Goal: Task Accomplishment & Management: Manage account settings

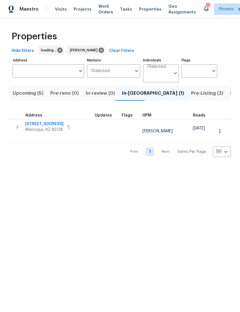
click at [191, 97] on span "Pre-Listing (2)" at bounding box center [207, 93] width 32 height 8
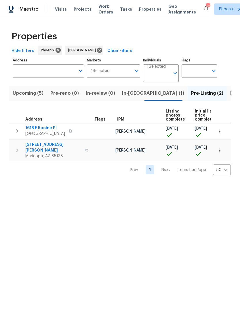
click at [22, 151] on button "button" at bounding box center [16, 150] width 11 height 17
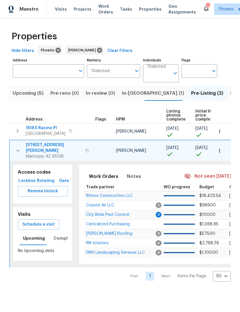
click at [48, 148] on span "[STREET_ADDRESS][PERSON_NAME]" at bounding box center [54, 147] width 56 height 11
click at [46, 147] on td "43531 W Bailey Dr Maricopa, AZ 85138" at bounding box center [51, 150] width 83 height 21
click at [30, 150] on span "[STREET_ADDRESS][PERSON_NAME]" at bounding box center [54, 147] width 56 height 11
click at [31, 97] on span "Upcoming (5)" at bounding box center [28, 93] width 31 height 8
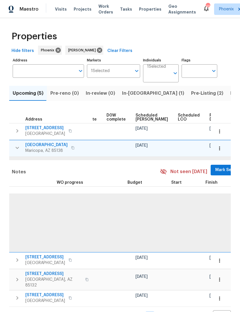
scroll to position [0, 145]
click at [209, 121] on span "Ready Date" at bounding box center [215, 117] width 13 height 8
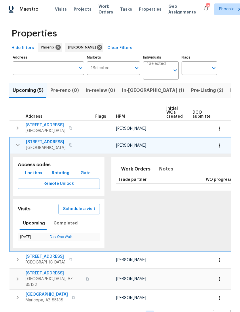
click at [16, 148] on icon "button" at bounding box center [17, 145] width 7 height 7
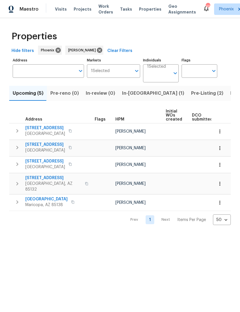
click at [30, 148] on span "1175 E Prickly Pear St" at bounding box center [45, 145] width 40 height 6
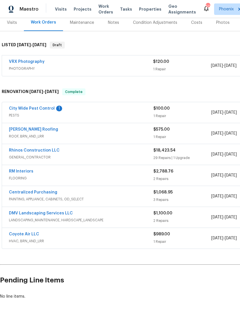
scroll to position [73, 0]
click at [49, 111] on link "City Wide Pest Control" at bounding box center [32, 109] width 46 height 4
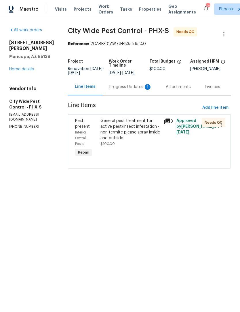
click at [135, 90] on div "Progress Updates 1" at bounding box center [130, 87] width 43 height 6
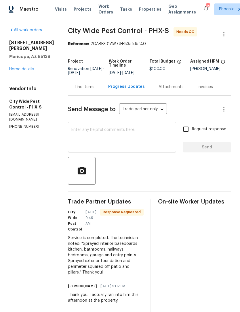
click at [86, 90] on div "Line Items" at bounding box center [85, 87] width 20 height 6
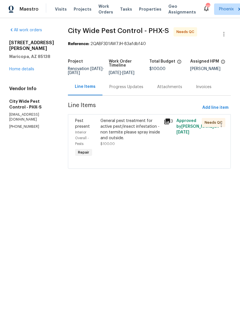
click at [125, 137] on div "General pest treatment for active pest/insect infestation - non termite please …" at bounding box center [130, 129] width 60 height 23
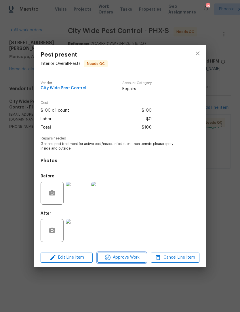
click at [129, 260] on span "Approve Work" at bounding box center [121, 257] width 45 height 7
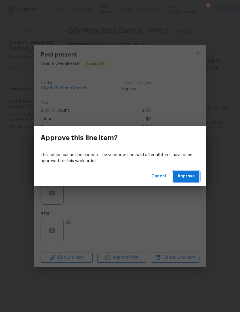
click at [191, 175] on span "Approve" at bounding box center [185, 176] width 17 height 7
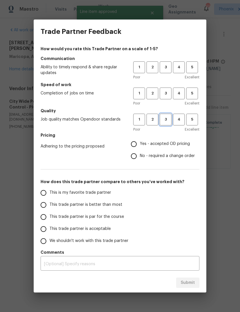
click at [167, 116] on span "3" at bounding box center [165, 119] width 11 height 7
click at [163, 95] on span "3" at bounding box center [165, 93] width 11 height 7
click at [165, 61] on button "3" at bounding box center [165, 67] width 12 height 12
click at [132, 146] on input "Yes - accepted OD pricing" at bounding box center [134, 144] width 12 height 12
radio input "true"
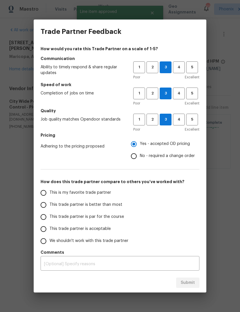
click at [45, 195] on input "This is my favorite trade partner" at bounding box center [43, 193] width 12 height 12
click at [191, 282] on span "Submit" at bounding box center [187, 282] width 14 height 7
radio input "true"
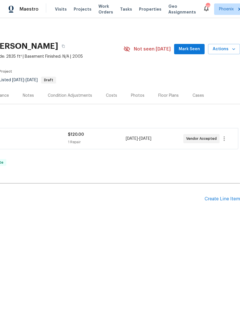
scroll to position [0, 85]
click at [219, 202] on div "Create Line Item" at bounding box center [221, 198] width 35 height 5
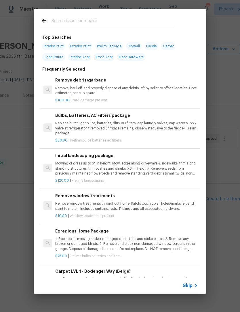
click at [71, 19] on input "text" at bounding box center [112, 21] width 122 height 9
type input "Block"
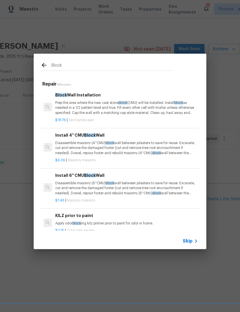
click at [169, 103] on p "Prep the area where the new cast stone block (CMU) will be installed. Install b…" at bounding box center [126, 108] width 142 height 15
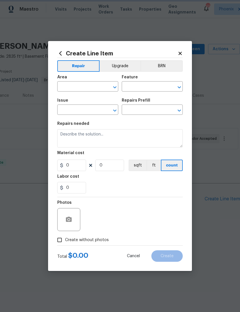
type input "Landscaping"
type input "Block Wall Installation $18.76"
type textarea "Prep the area where the new cast stone block (CMU) will be installed. Install b…"
type input "18.76"
type input "1"
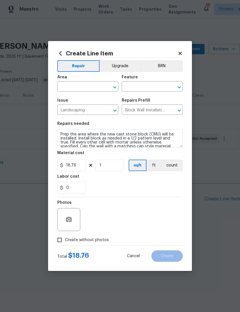
click at [101, 86] on input "text" at bounding box center [79, 87] width 45 height 9
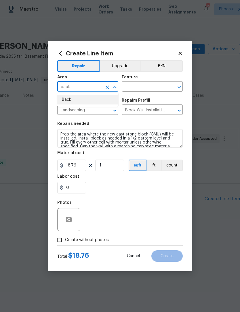
click at [70, 101] on li "Back" at bounding box center [87, 99] width 61 height 9
type input "Back"
click at [156, 86] on input "text" at bounding box center [143, 87] width 45 height 9
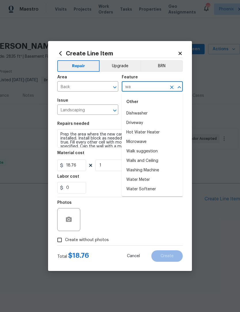
type input "w"
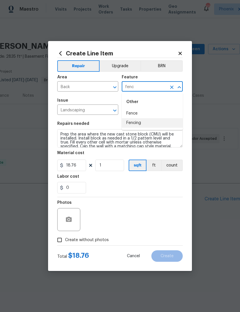
click at [141, 123] on li "Fencing" at bounding box center [151, 122] width 61 height 9
type input "Fencing"
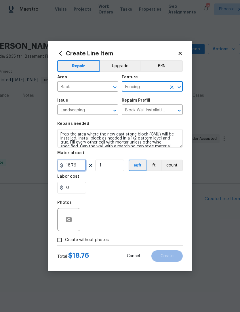
click at [80, 166] on input "18.76" at bounding box center [71, 165] width 29 height 11
type input "2500"
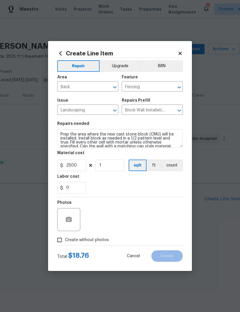
click at [163, 179] on div "Labor cost" at bounding box center [119, 178] width 125 height 7
click at [66, 217] on icon "button" at bounding box center [68, 219] width 7 height 7
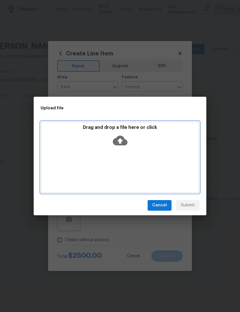
click at [122, 138] on icon at bounding box center [120, 141] width 15 height 10
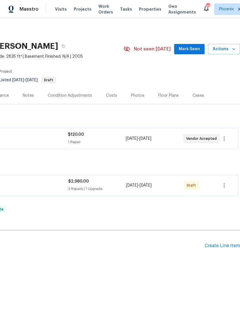
scroll to position [0, 85]
click at [222, 189] on icon "button" at bounding box center [223, 185] width 7 height 7
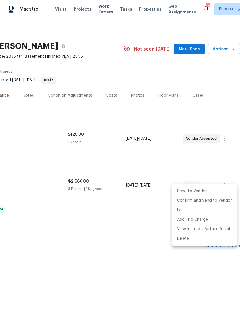
click at [134, 215] on div at bounding box center [120, 156] width 240 height 312
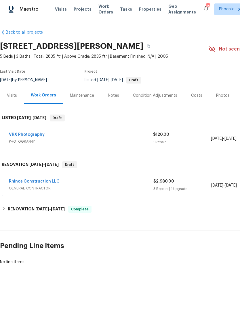
scroll to position [0, 0]
click at [43, 184] on link "Rhinos Construction LLC" at bounding box center [34, 182] width 51 height 4
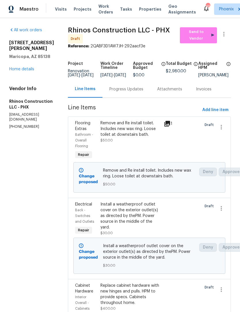
click at [30, 70] on link "Home details" at bounding box center [21, 69] width 25 height 4
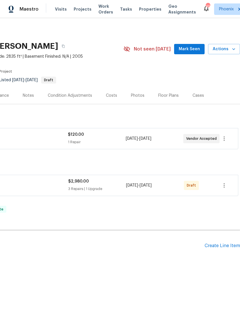
scroll to position [0, 85]
click at [224, 189] on icon "button" at bounding box center [223, 185] width 7 height 7
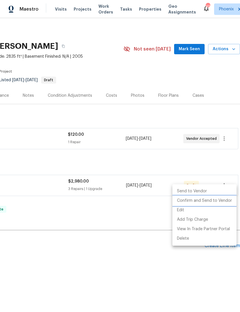
click at [223, 200] on li "Confirm and Send to Vendor" at bounding box center [204, 200] width 64 height 9
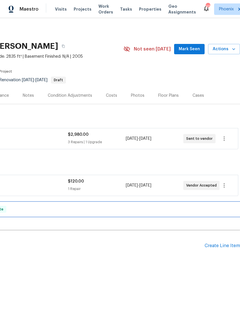
click at [162, 216] on div "RENOVATION 8/14/25 - 9/1/25 Complete" at bounding box center [77, 209] width 325 height 14
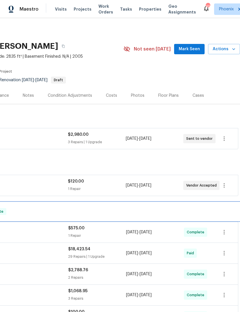
click at [202, 213] on div "RENOVATION 8/14/25 - 9/1/25 Complete" at bounding box center [77, 211] width 325 height 18
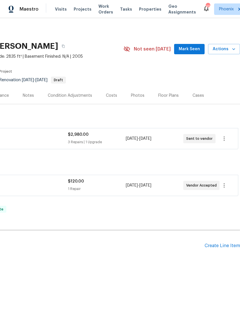
click at [190, 50] on button "Mark Seen" at bounding box center [189, 49] width 30 height 11
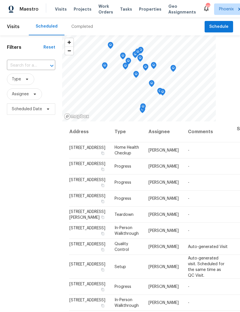
click at [27, 70] on input "text" at bounding box center [23, 65] width 32 height 9
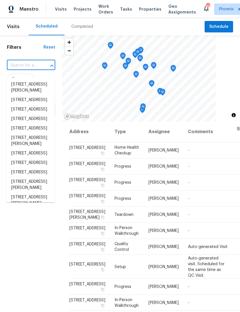
click at [18, 70] on input "text" at bounding box center [23, 65] width 32 height 9
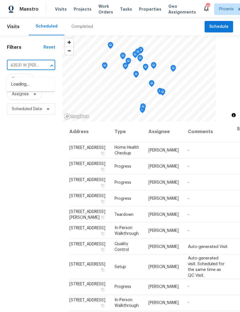
type input "43531 W Bailey Dr Maricop"
click at [35, 90] on li "43531 W Bailey Dr, Maricopa, AZ 85138" at bounding box center [31, 88] width 48 height 16
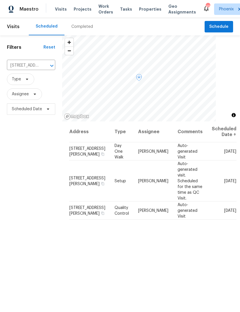
click at [0, 0] on icon at bounding box center [0, 0] width 0 height 0
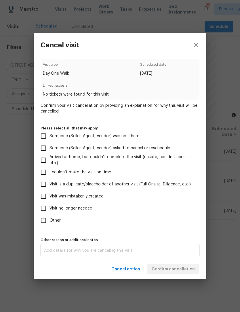
click at [44, 217] on input "Other" at bounding box center [43, 221] width 12 height 12
checkbox input "true"
click at [123, 251] on textarea at bounding box center [120, 251] width 152 height 4
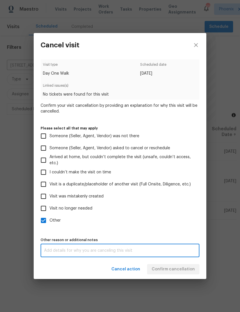
scroll to position [18, 0]
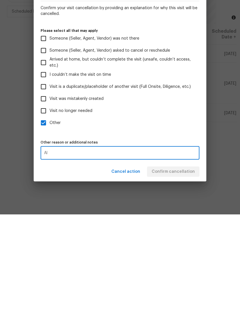
type textarea "A"
click at [41, 178] on input "Visit is a duplicate/placeholder of another visit (Full Onsite, Diligence, etc.)" at bounding box center [43, 184] width 12 height 12
checkbox input "true"
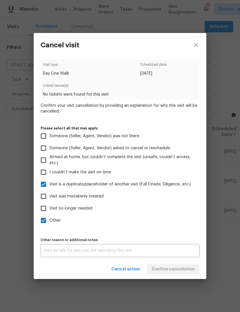
click at [46, 219] on input "Other" at bounding box center [43, 221] width 12 height 12
checkbox input "false"
click at [102, 251] on textarea at bounding box center [120, 251] width 152 height 4
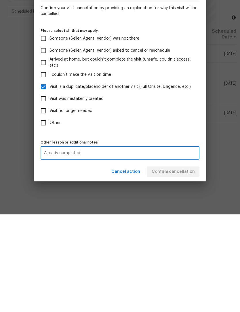
type textarea "Already completed"
click at [182, 215] on label "Other" at bounding box center [115, 221] width 157 height 12
click at [49, 215] on input "Other" at bounding box center [43, 221] width 12 height 12
checkbox input "true"
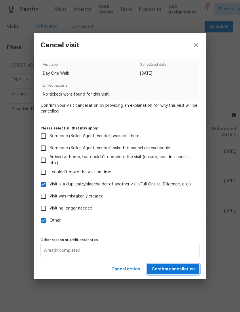
click at [184, 270] on span "Confirm cancellation" at bounding box center [172, 269] width 43 height 7
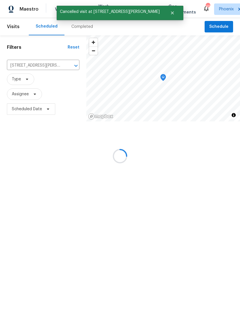
scroll to position [0, 0]
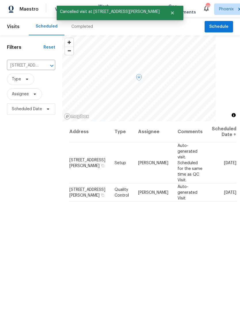
click at [0, 0] on icon at bounding box center [0, 0] width 0 height 0
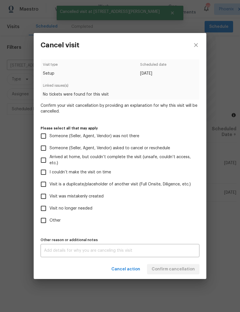
click at [44, 185] on input "Visit is a duplicate/placeholder of another visit (Full Onsite, Diligence, etc.)" at bounding box center [43, 184] width 12 height 12
checkbox input "true"
click at [96, 253] on textarea at bounding box center [120, 251] width 152 height 4
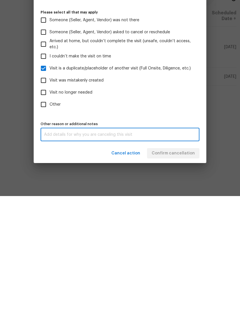
scroll to position [18, 0]
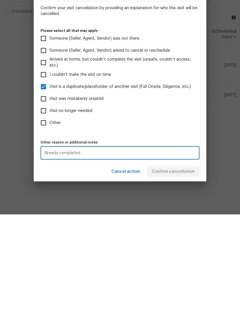
type textarea "Already completed"
click at [174, 133] on div "Visit type Setup Scheduled date 9/5/2025 Linked issues(s) No tickets were found…" at bounding box center [119, 158] width 159 height 198
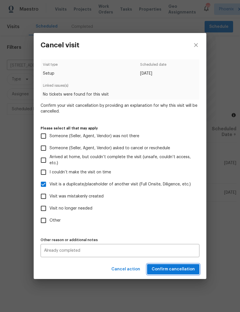
click at [187, 269] on span "Confirm cancellation" at bounding box center [172, 269] width 43 height 7
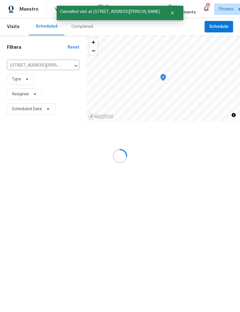
scroll to position [0, 0]
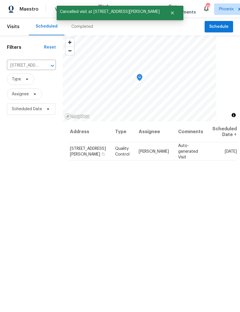
click at [197, 189] on div "Address Type Assignee Comments Scheduled Date ↑ 43531 W Bailey Dr, Maricopa, AZ…" at bounding box center [151, 246] width 177 height 250
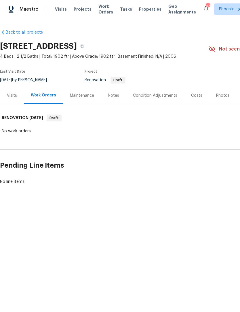
click at [157, 99] on div "Condition Adjustments" at bounding box center [155, 96] width 44 height 6
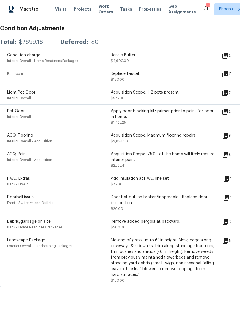
scroll to position [97, 0]
click at [195, 163] on div "Acquisition Scope: 75%+ of the home will likely require interior paint" at bounding box center [162, 157] width 103 height 11
click at [229, 159] on icon at bounding box center [225, 155] width 7 height 7
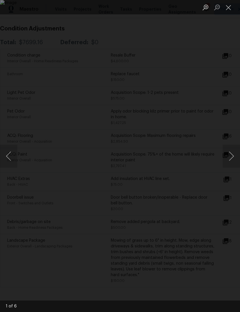
click at [226, 157] on button "Next image" at bounding box center [230, 156] width 17 height 23
click at [231, 156] on button "Next image" at bounding box center [230, 156] width 17 height 23
click at [231, 154] on button "Next image" at bounding box center [230, 156] width 17 height 23
click at [228, 155] on button "Next image" at bounding box center [230, 156] width 17 height 23
click at [229, 156] on button "Next image" at bounding box center [230, 156] width 17 height 23
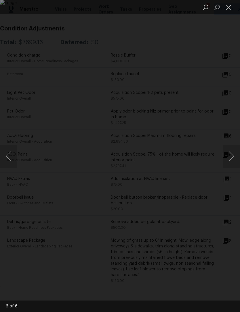
click at [200, 227] on div "Lightbox" at bounding box center [120, 156] width 240 height 312
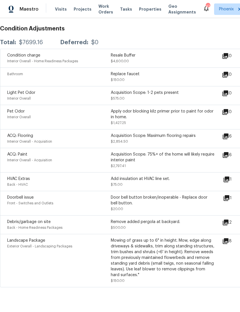
click at [175, 163] on div "Acquisition Scope: 75%+ of the home will likely require interior paint" at bounding box center [162, 157] width 103 height 11
